Goal: Check status: Check status

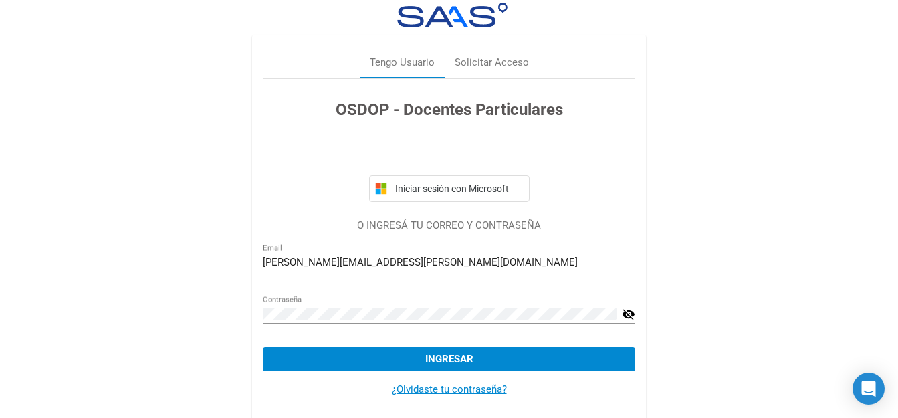
scroll to position [29, 0]
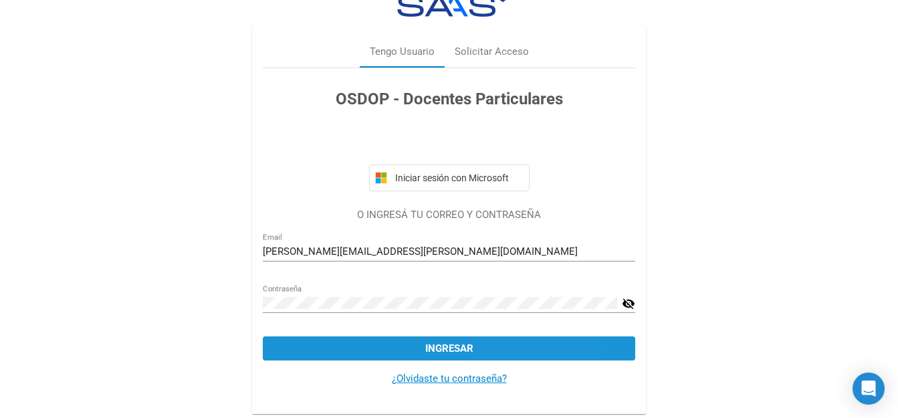
click at [479, 358] on button "Ingresar" at bounding box center [449, 348] width 373 height 24
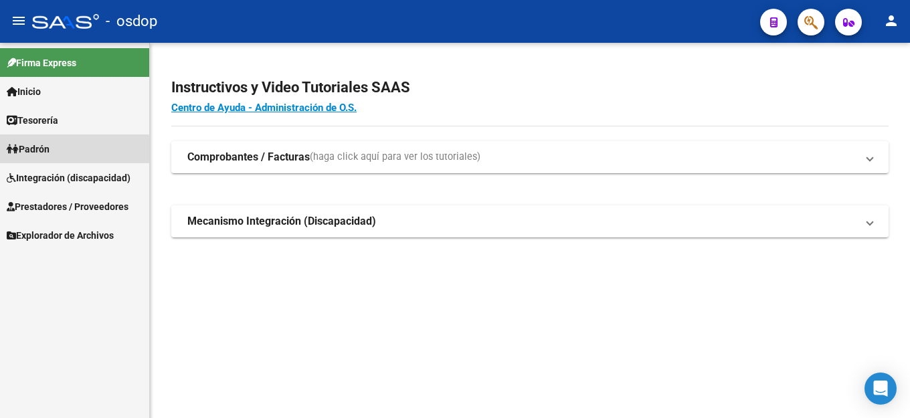
click at [30, 149] on span "Padrón" at bounding box center [28, 149] width 43 height 15
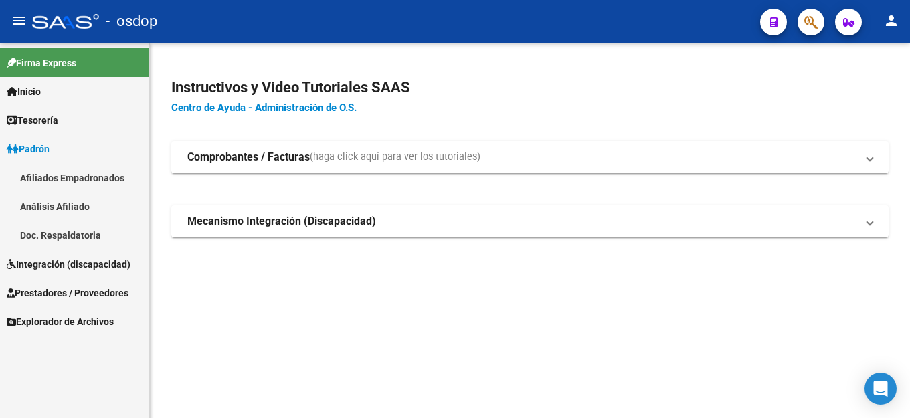
click at [43, 117] on span "Tesorería" at bounding box center [32, 120] width 51 height 15
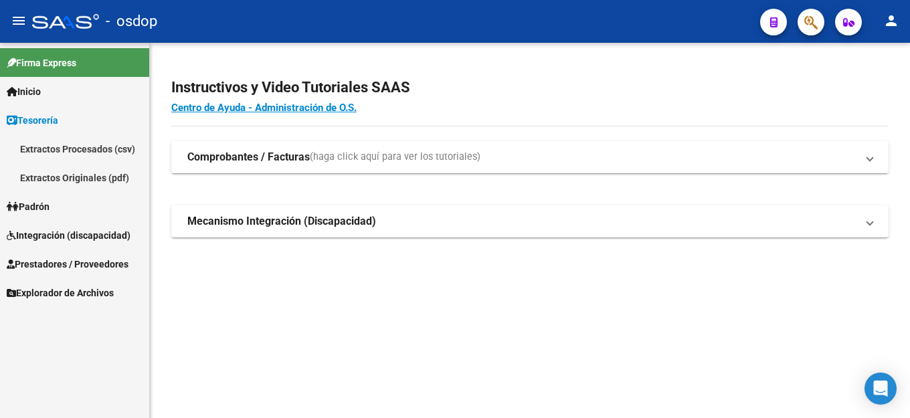
click at [64, 237] on span "Integración (discapacidad)" at bounding box center [69, 235] width 124 height 15
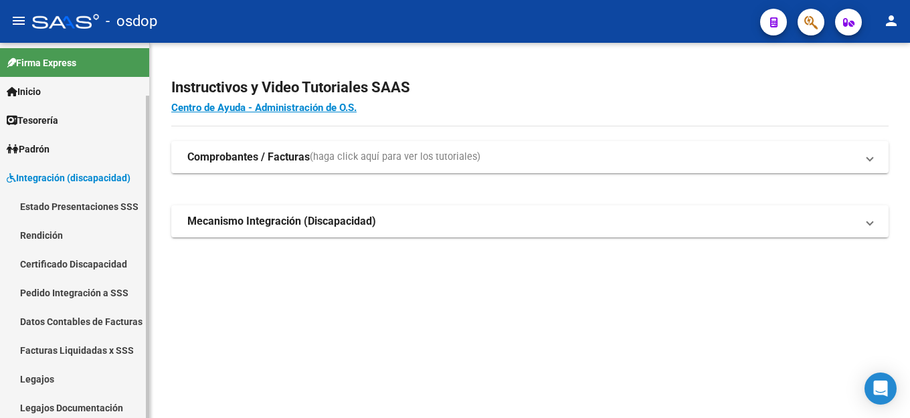
click at [35, 383] on link "Legajos" at bounding box center [74, 378] width 149 height 29
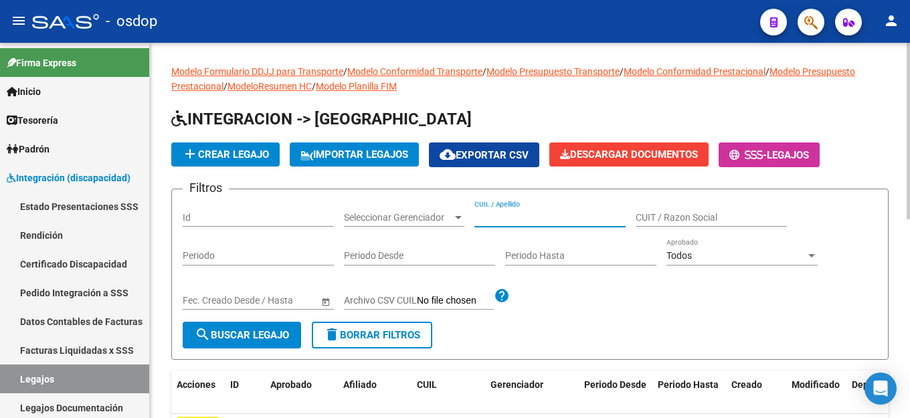
click at [495, 223] on input "CUIL / Apellido" at bounding box center [549, 217] width 151 height 11
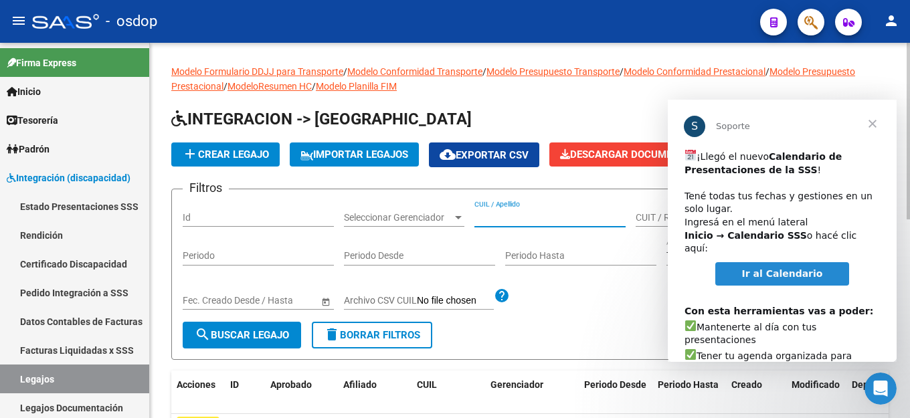
click at [510, 209] on div "CUIL / Apellido" at bounding box center [549, 213] width 151 height 27
drag, startPoint x: 508, startPoint y: 209, endPoint x: 484, endPoint y: 218, distance: 25.2
click at [484, 218] on input "CUIL / Apellido" at bounding box center [549, 217] width 151 height 11
paste input "20583201441"
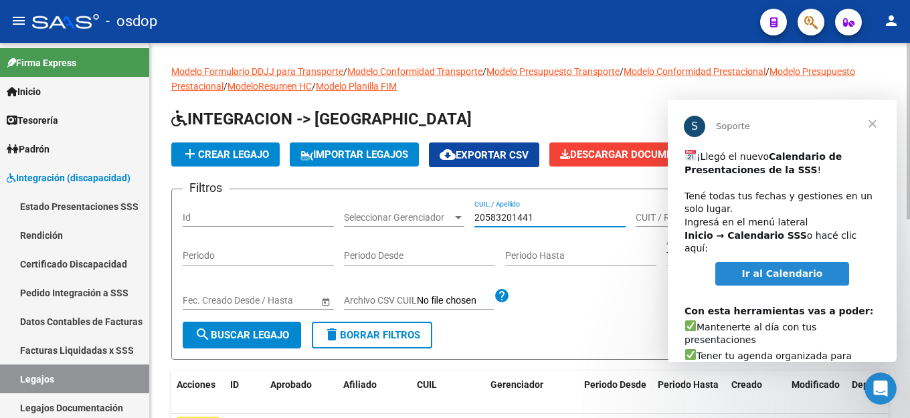
type input "20583201441"
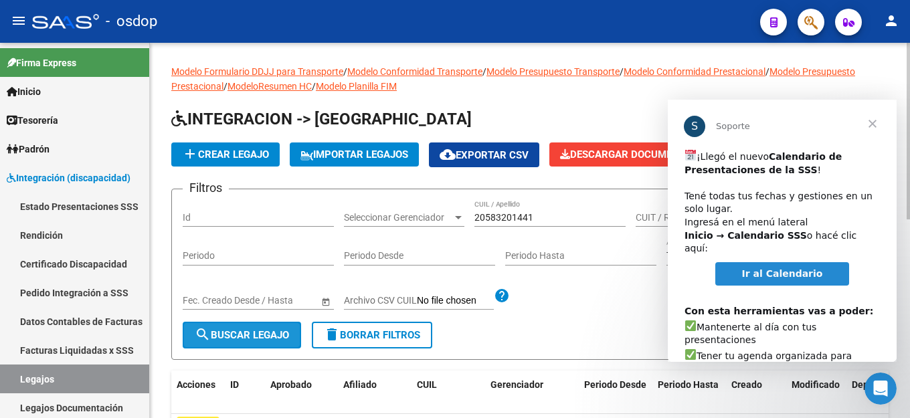
click at [237, 336] on span "search Buscar Legajo" at bounding box center [242, 335] width 94 height 12
click at [872, 124] on span "Cerrar" at bounding box center [872, 124] width 48 height 48
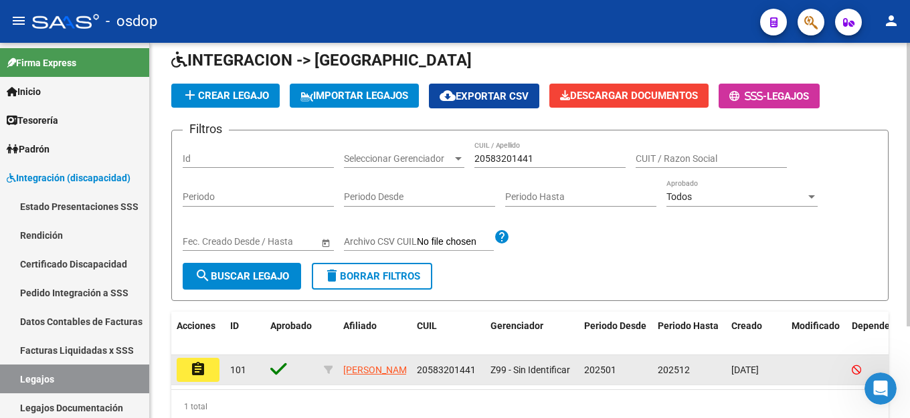
scroll to position [122, 0]
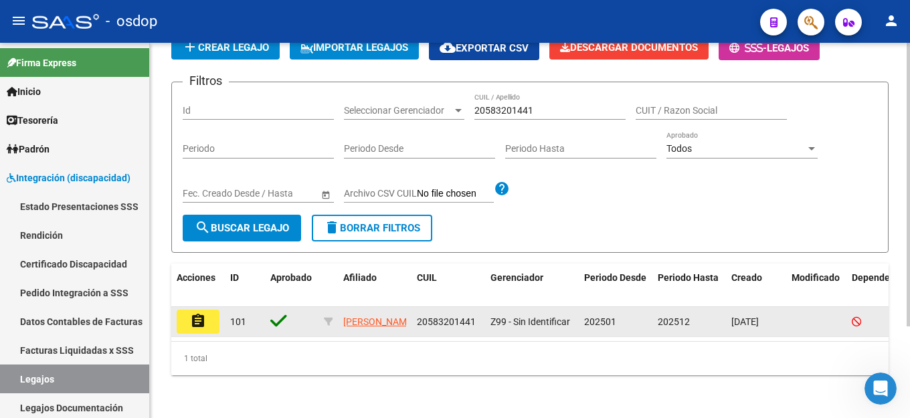
click at [195, 313] on mat-icon "assignment" at bounding box center [198, 321] width 16 height 16
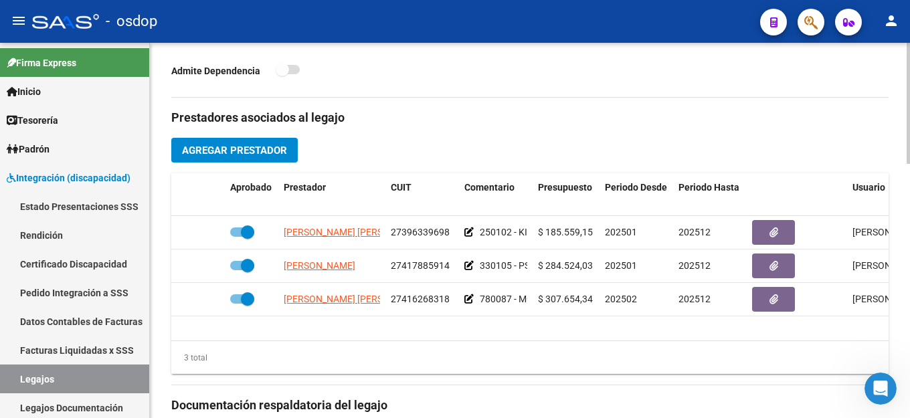
scroll to position [535, 0]
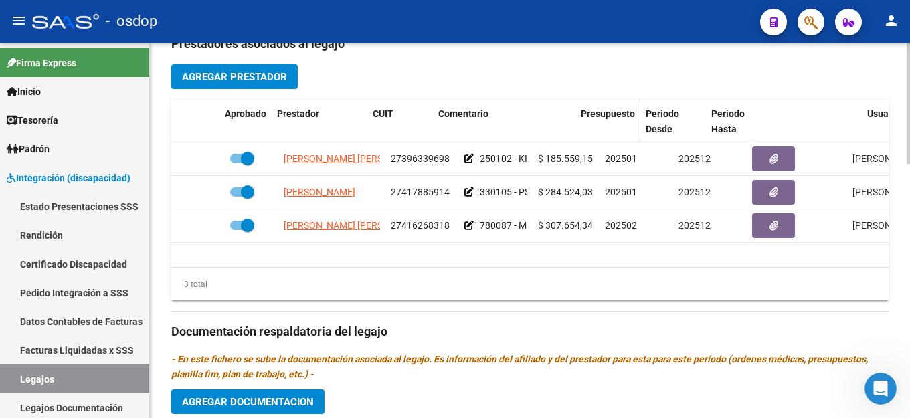
drag, startPoint x: 530, startPoint y: 124, endPoint x: 617, endPoint y: 124, distance: 86.9
click at [617, 124] on div "Aprobado Prestador CUIT Comentario Presupuesto Periodo Desde Periodo Hasta Usua…" at bounding box center [582, 122] width 823 height 44
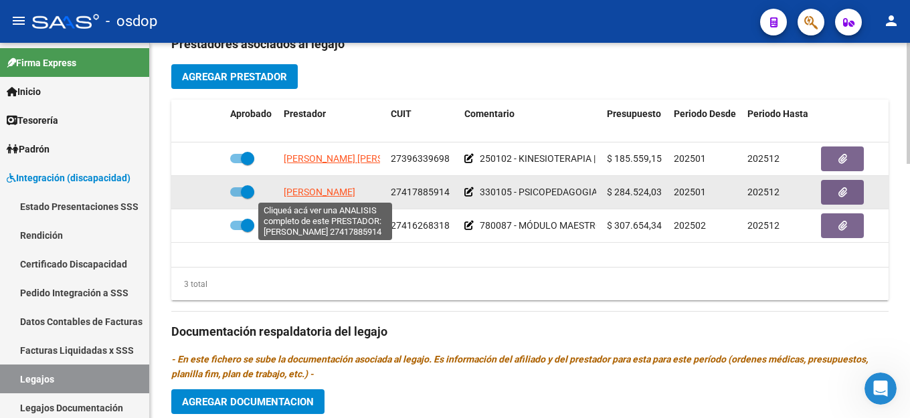
click at [312, 189] on span "[PERSON_NAME]" at bounding box center [320, 192] width 72 height 11
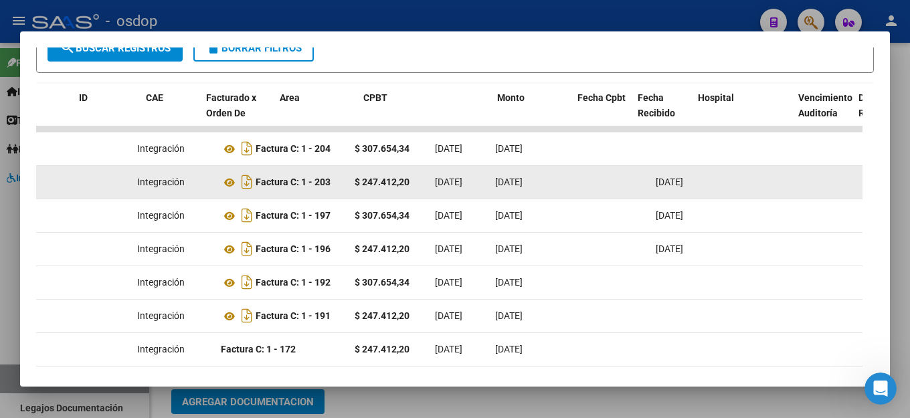
scroll to position [0, 0]
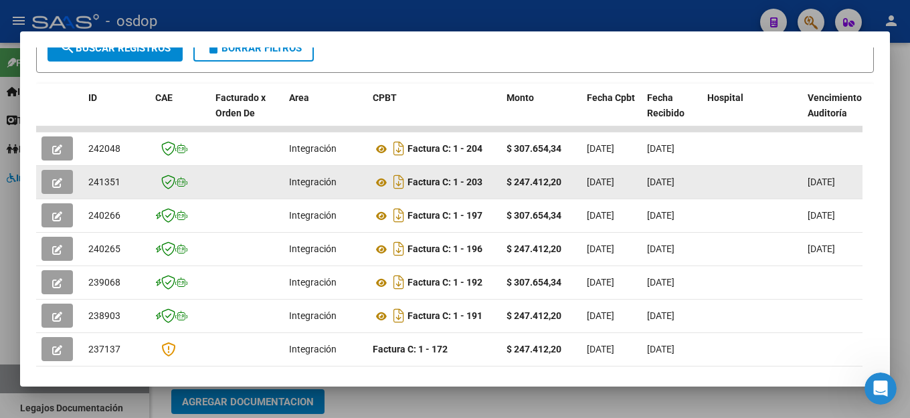
click at [54, 188] on span "button" at bounding box center [57, 182] width 10 height 12
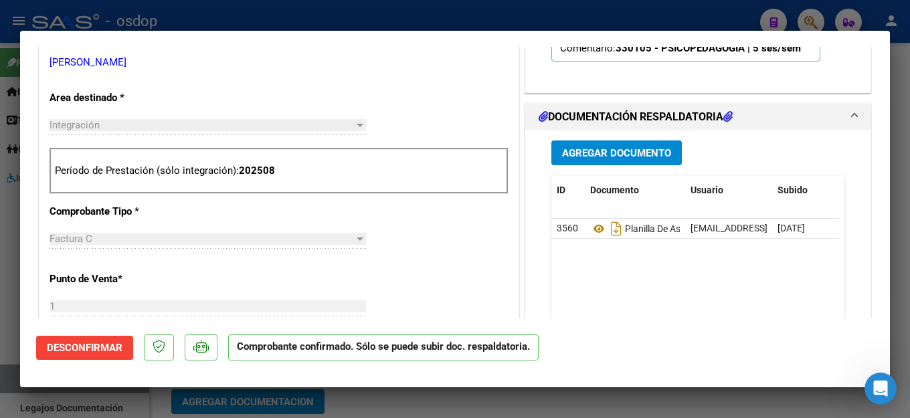
scroll to position [468, 0]
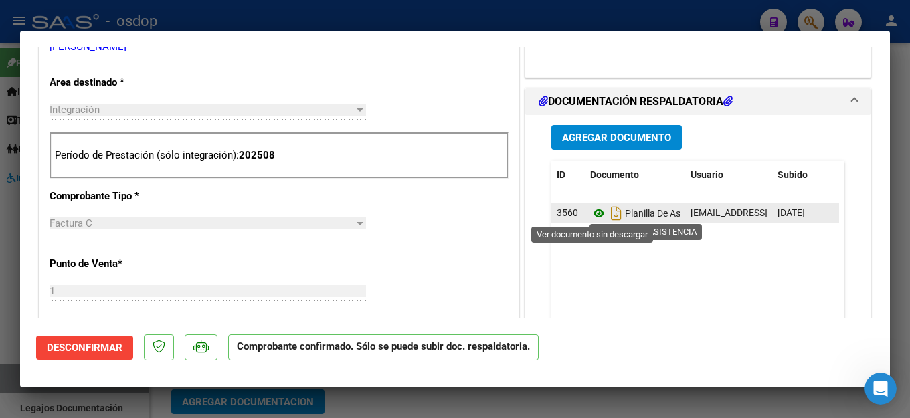
click at [593, 213] on icon at bounding box center [598, 213] width 17 height 16
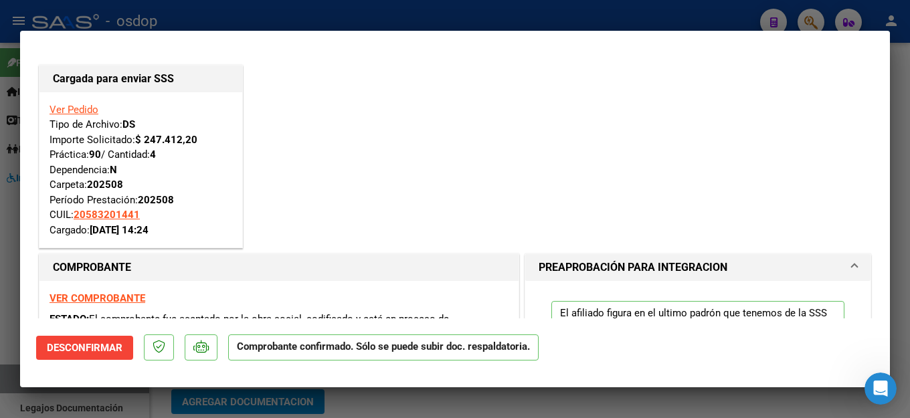
scroll to position [0, 0]
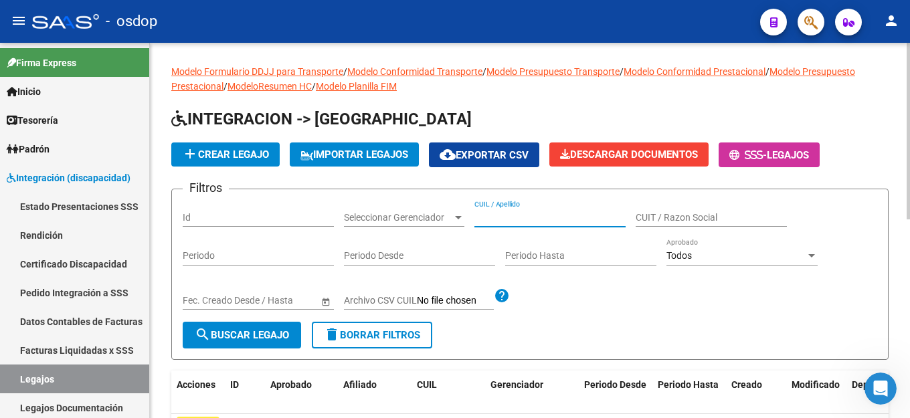
click at [489, 217] on input "CUIL / Apellido" at bounding box center [549, 217] width 151 height 11
paste input "20583201441"
type input "20583201441"
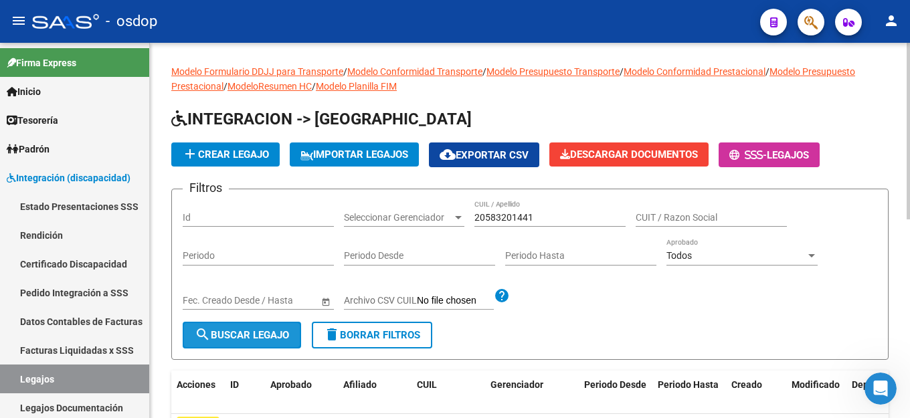
click at [193, 332] on button "search Buscar Legajo" at bounding box center [242, 335] width 118 height 27
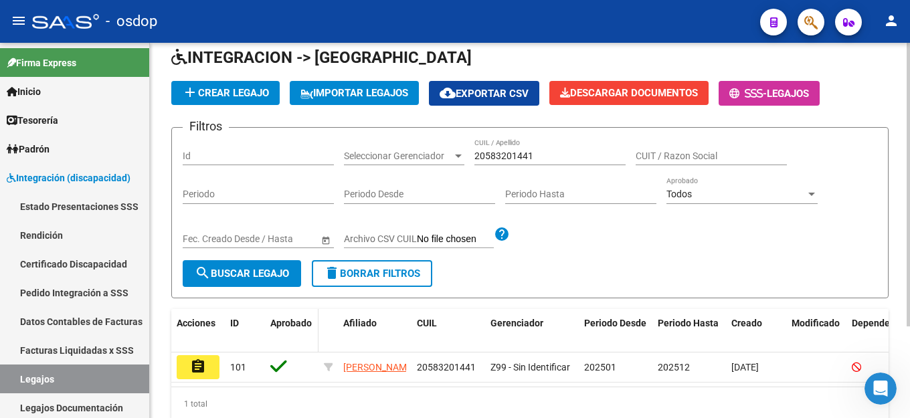
scroll to position [122, 0]
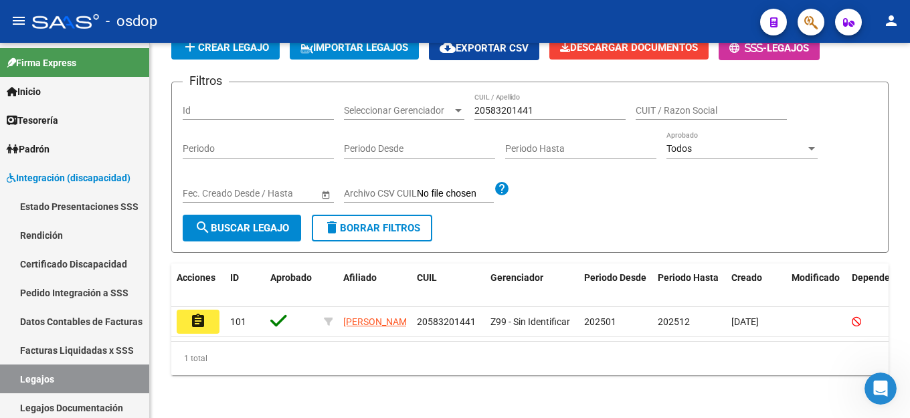
click at [194, 313] on mat-icon "assignment" at bounding box center [198, 321] width 16 height 16
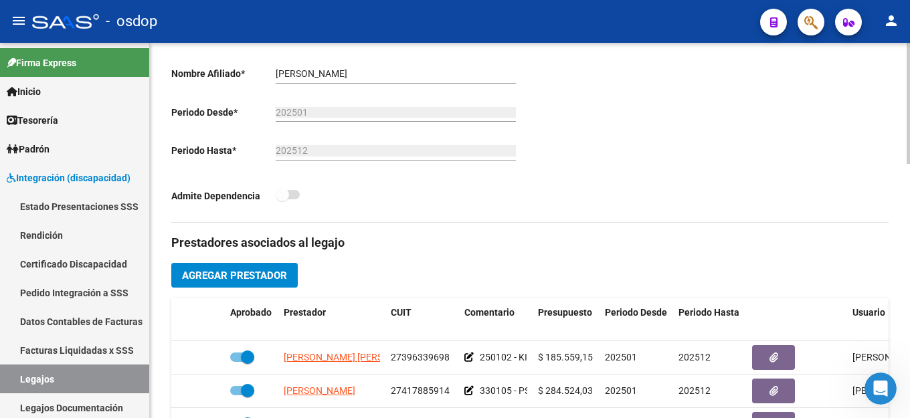
scroll to position [535, 0]
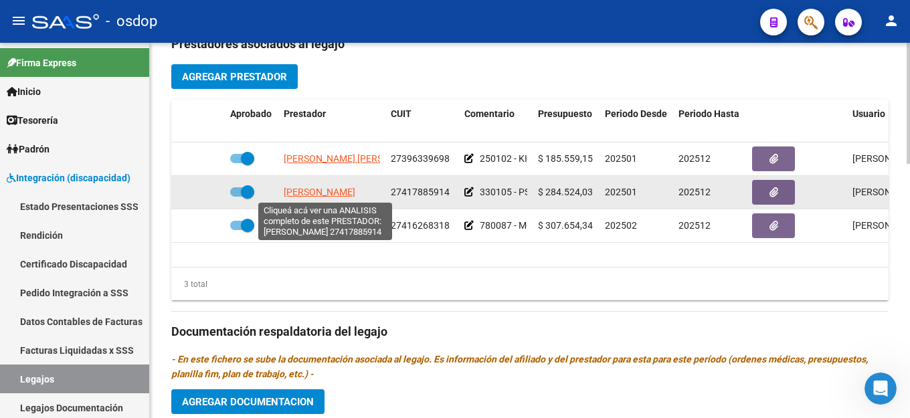
click at [340, 193] on span "[PERSON_NAME]" at bounding box center [320, 192] width 72 height 11
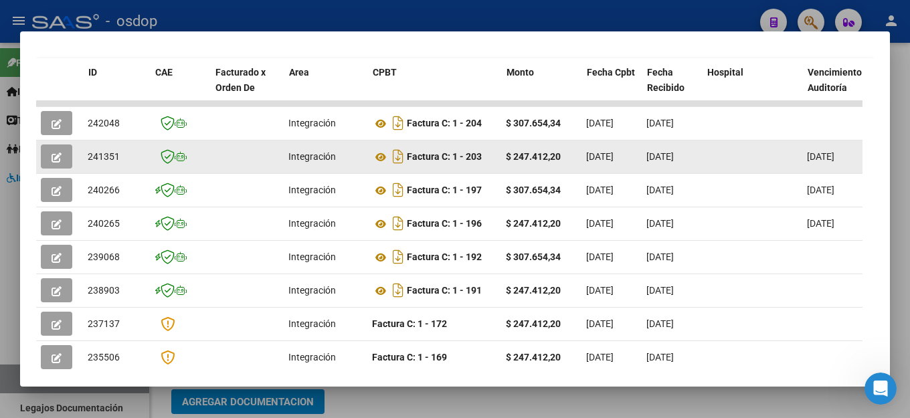
scroll to position [0, 0]
click at [399, 166] on icon "Descargar documento" at bounding box center [398, 156] width 17 height 21
click at [383, 162] on icon at bounding box center [381, 157] width 17 height 16
